Goal: Information Seeking & Learning: Learn about a topic

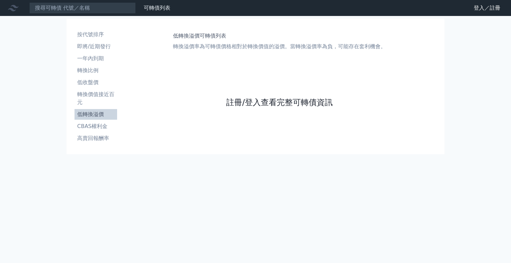
click at [244, 101] on link "註冊/登入查看完整可轉債資訊" at bounding box center [279, 102] width 106 height 11
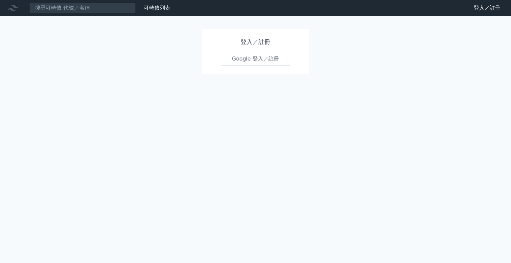
click at [248, 58] on link "Google 登入／註冊" at bounding box center [255, 59] width 69 height 14
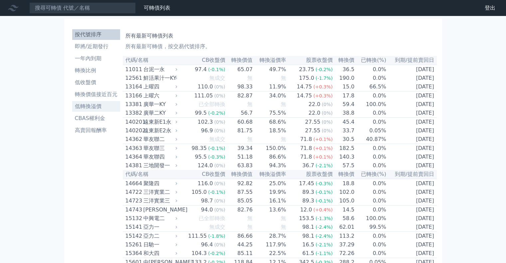
click at [92, 110] on li "低轉換溢價" at bounding box center [96, 106] width 48 height 8
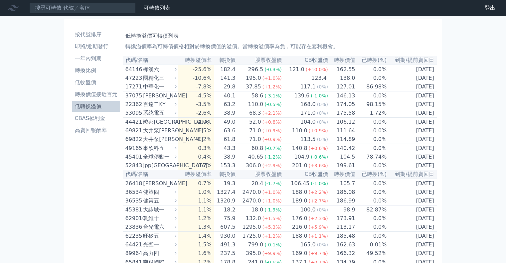
click at [163, 60] on th "代碼/名稱" at bounding box center [151, 60] width 56 height 9
click at [92, 95] on li "轉換價值接近百元" at bounding box center [96, 94] width 48 height 8
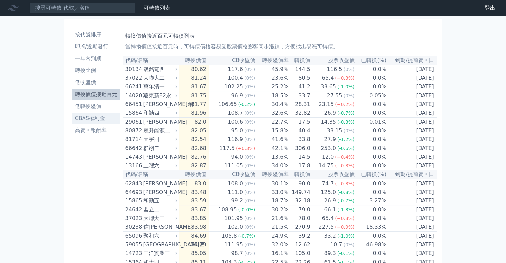
click at [96, 116] on li "CBAS權利金" at bounding box center [96, 118] width 48 height 8
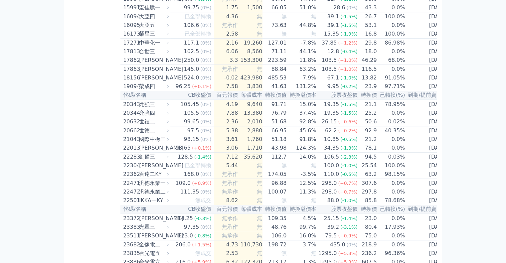
scroll to position [366, 0]
